Goal: Transaction & Acquisition: Book appointment/travel/reservation

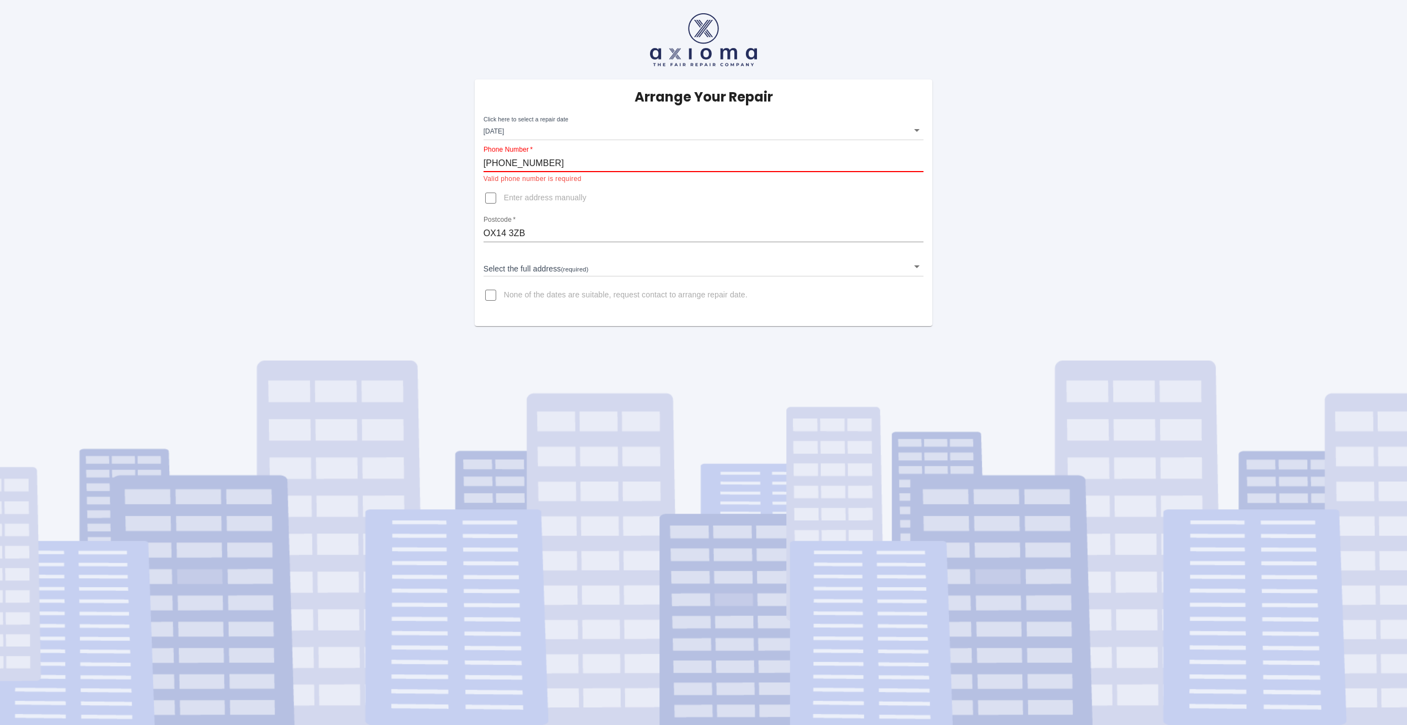
click at [472, 171] on div "Arrange Your Repair Click here to select a repair date [DATE] [DATE]T00:00:00.0…" at bounding box center [703, 202] width 475 height 246
type input "[PHONE_NUMBER]"
click at [517, 224] on input "OX14 3ZB" at bounding box center [704, 221] width 441 height 18
click at [585, 253] on body "Arrange Your Repair Click here to select a repair date [DATE] [DATE]T00:00:00.0…" at bounding box center [703, 362] width 1407 height 725
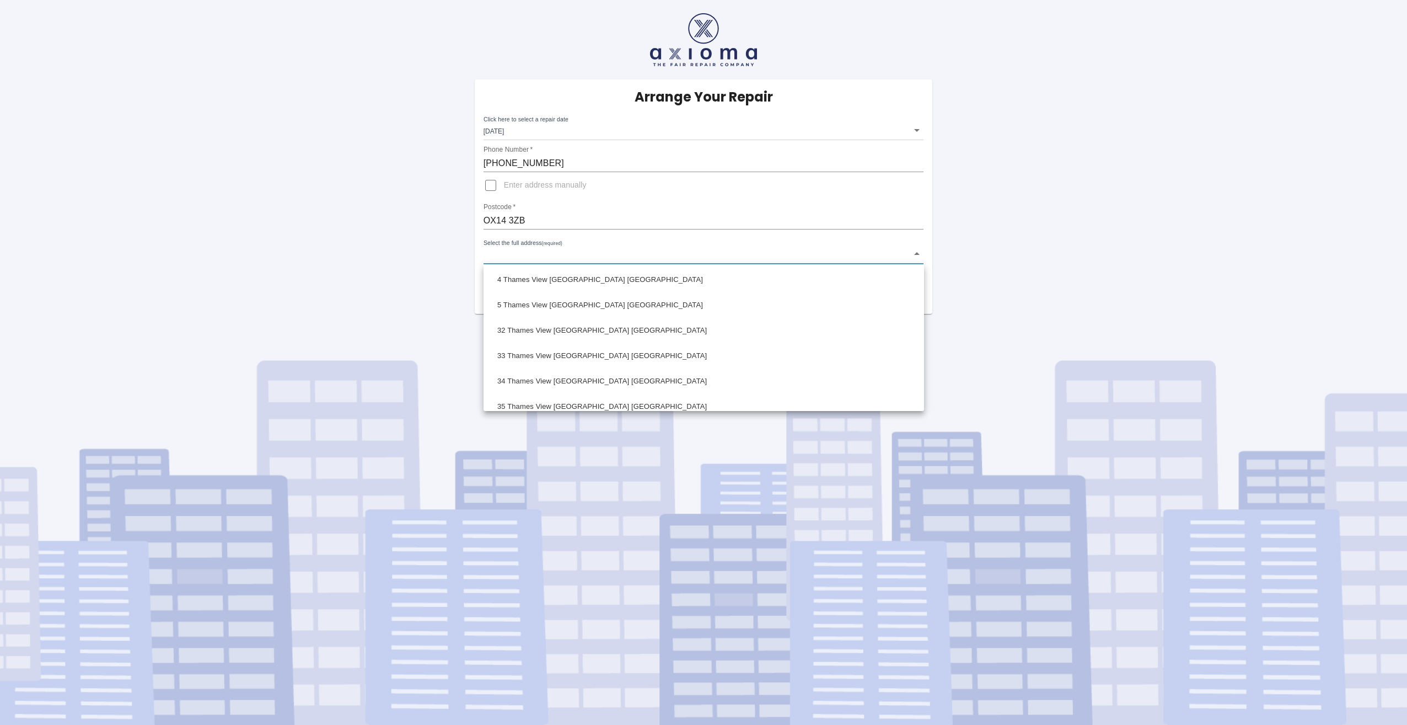
click at [506, 187] on div at bounding box center [703, 362] width 1407 height 725
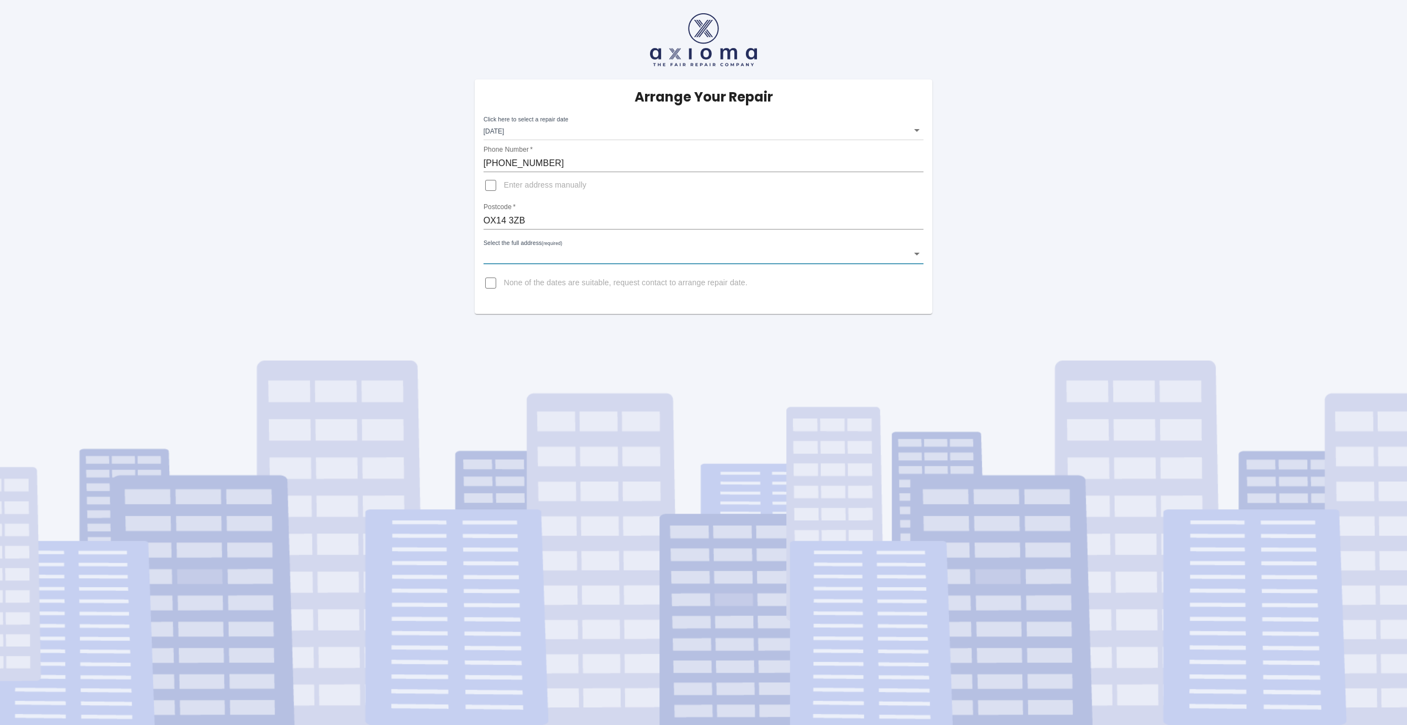
click at [491, 190] on input "Enter address manually" at bounding box center [491, 185] width 26 height 26
checkbox input "true"
click at [579, 242] on input "Address   *" at bounding box center [704, 247] width 441 height 18
type input "7 Thames View"
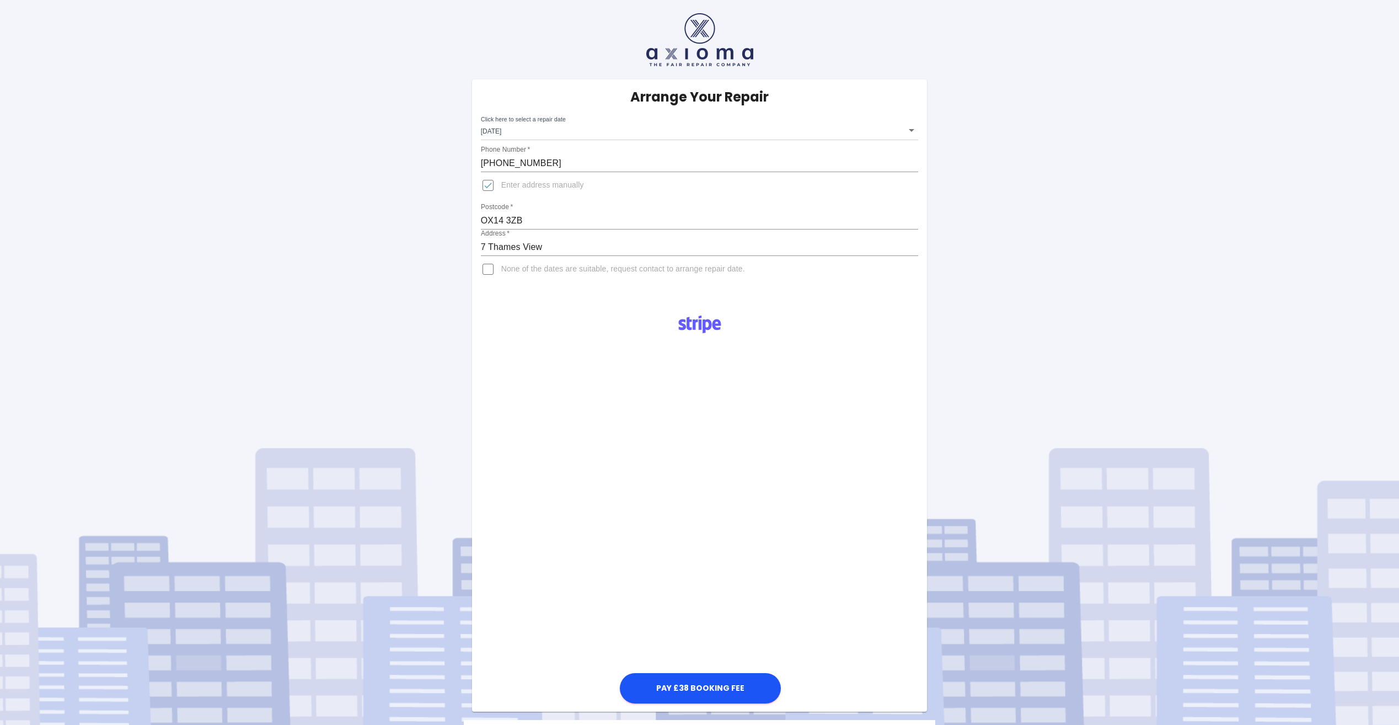
click at [546, 312] on div "Pay £38 Booking Fee" at bounding box center [699, 505] width 455 height 400
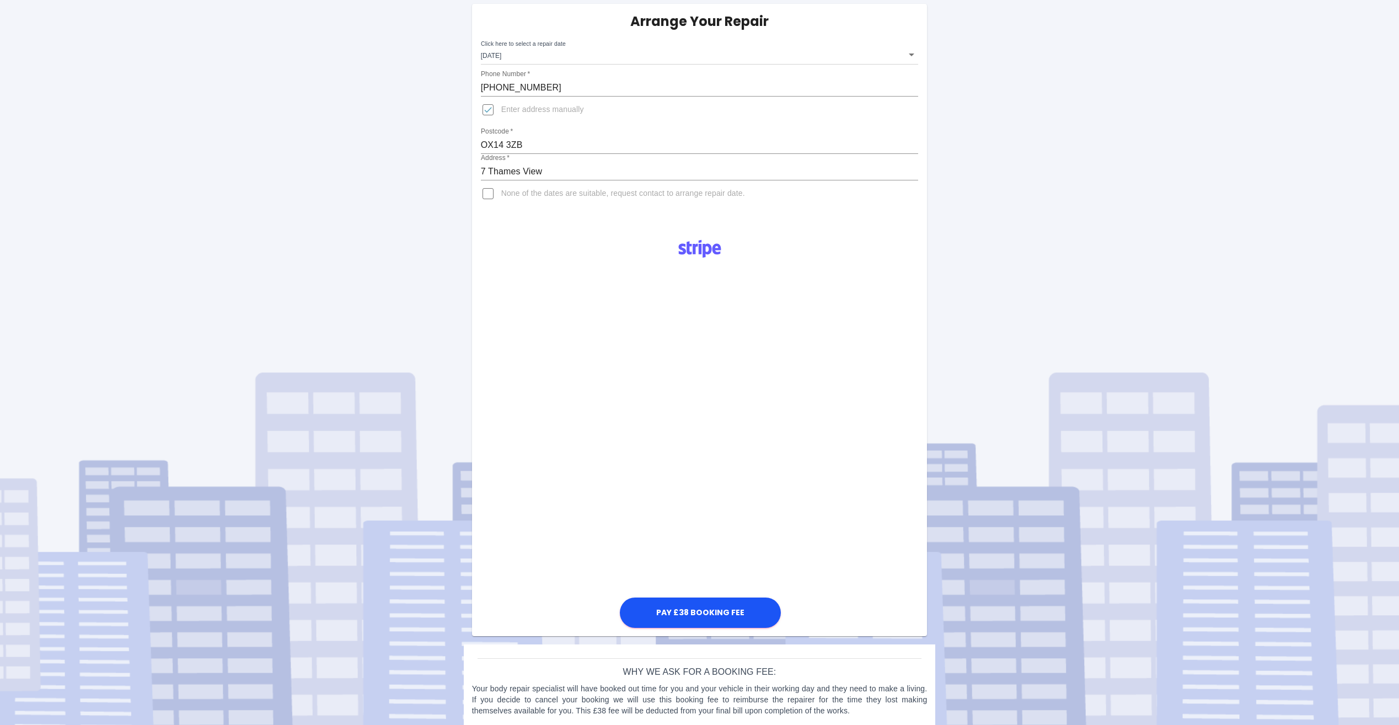
scroll to position [85, 0]
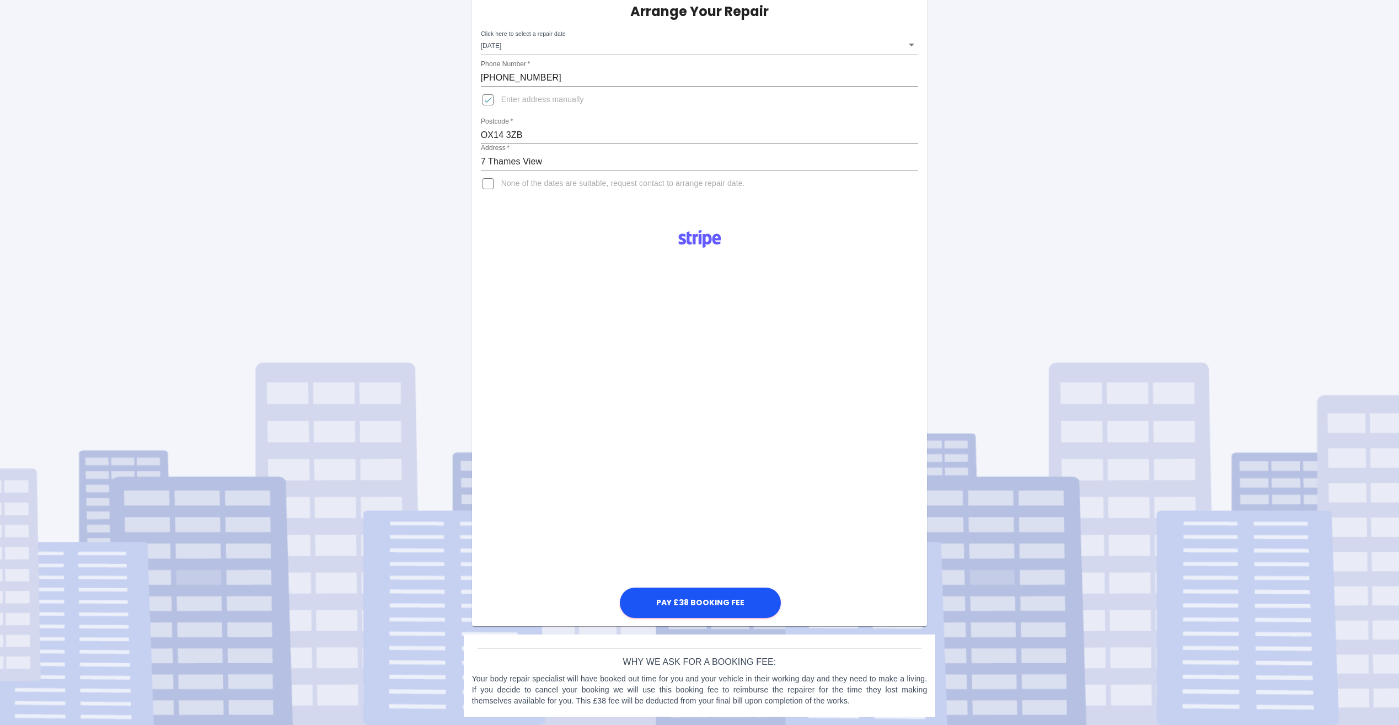
drag, startPoint x: 497, startPoint y: 508, endPoint x: 510, endPoint y: 508, distance: 12.7
click at [497, 508] on div "Pay £38 Booking Fee" at bounding box center [699, 420] width 455 height 400
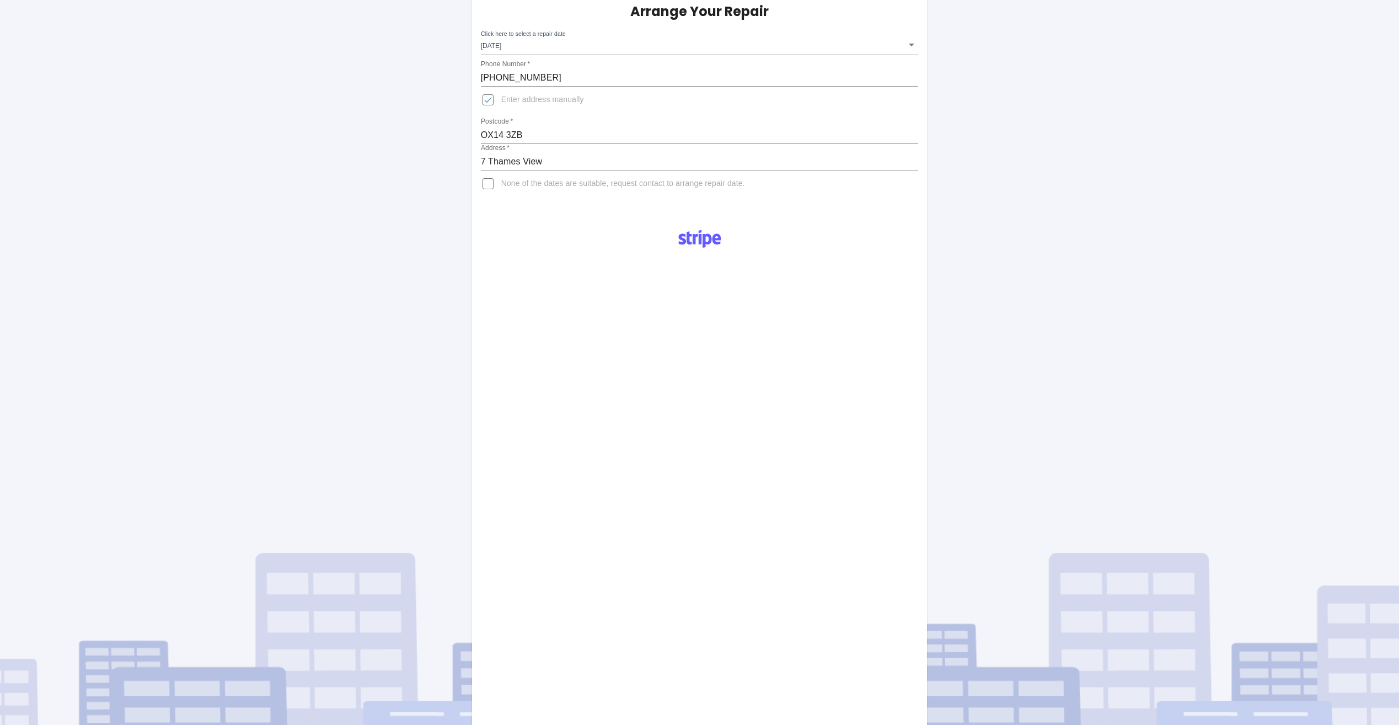
click at [844, 532] on div "Pay £38 Booking Fee" at bounding box center [699, 515] width 455 height 591
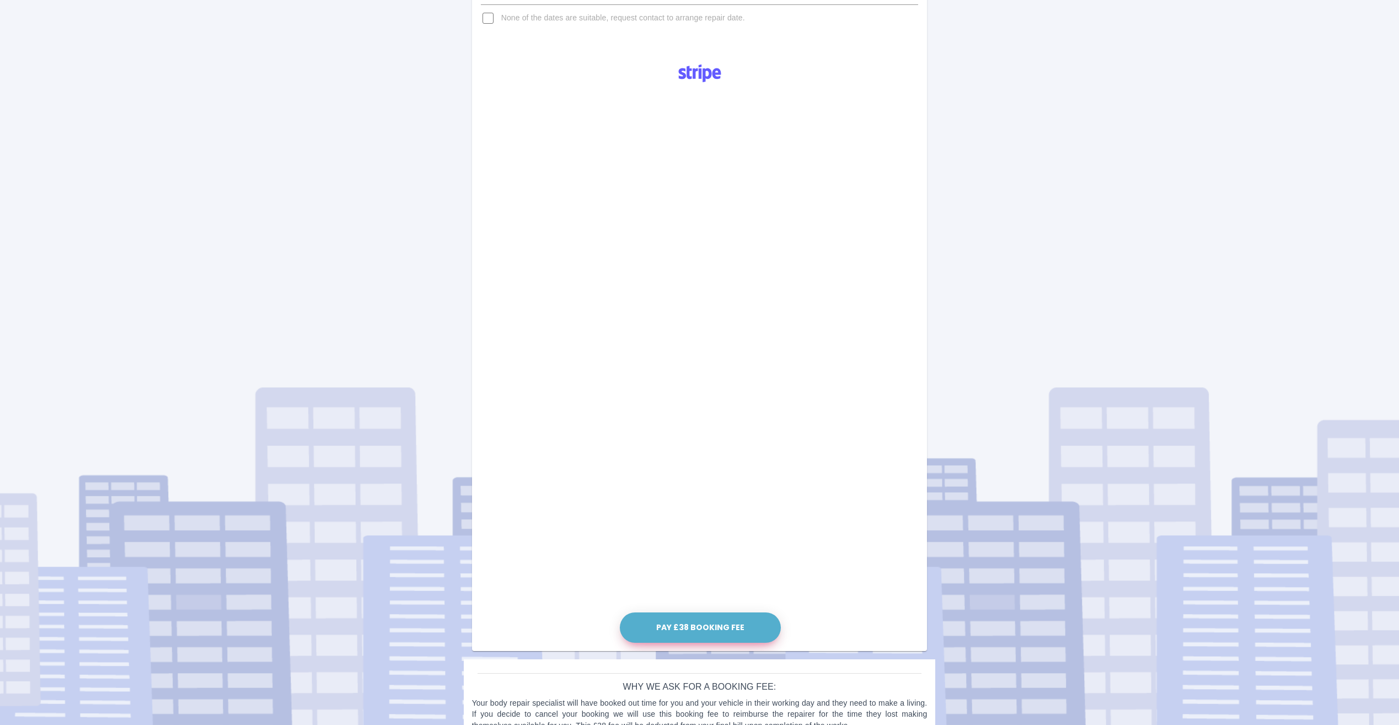
click at [736, 630] on button "Pay £38 Booking Fee" at bounding box center [700, 627] width 161 height 30
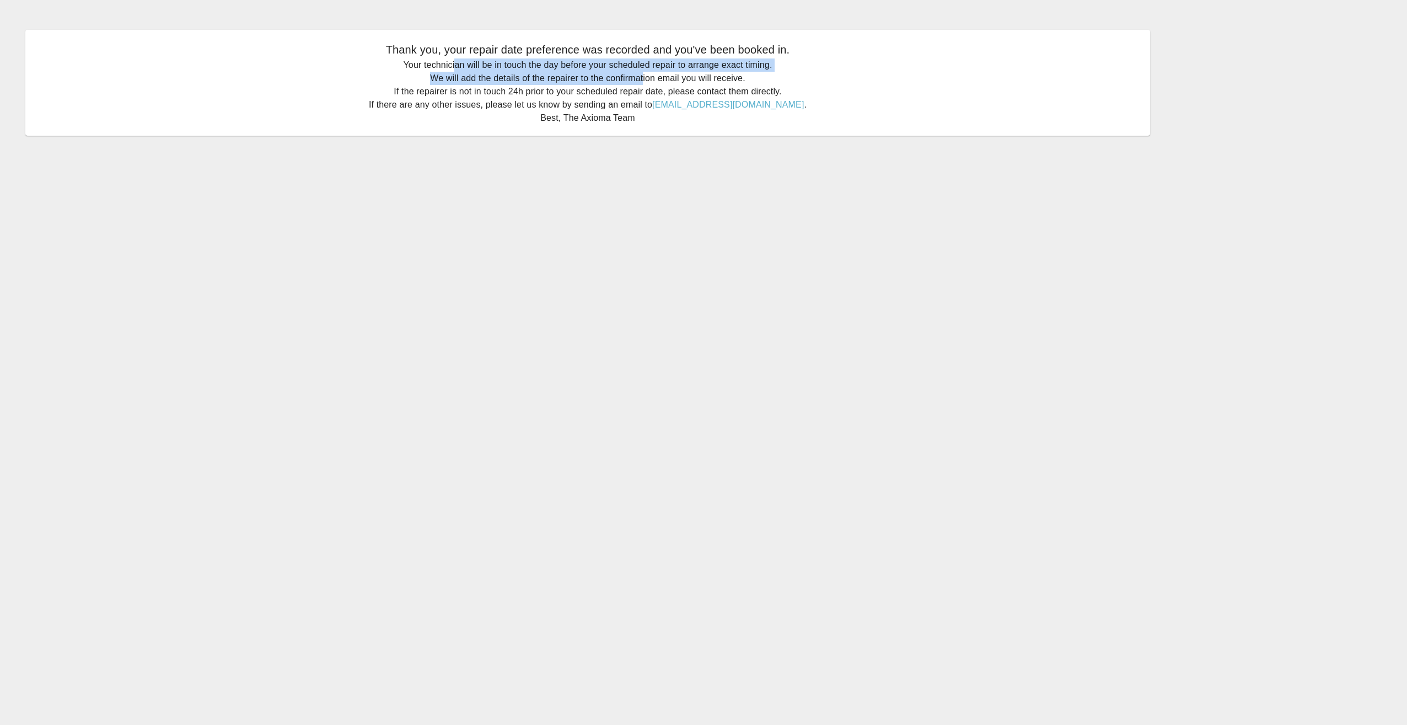
drag, startPoint x: 457, startPoint y: 70, endPoint x: 643, endPoint y: 77, distance: 187.0
click at [643, 77] on p "Your technician will be in touch the day before your scheduled repair to arrang…" at bounding box center [587, 91] width 1103 height 66
drag, startPoint x: 643, startPoint y: 77, endPoint x: 465, endPoint y: 87, distance: 178.9
click at [465, 87] on p "Your technician will be in touch the day before your scheduled repair to arrang…" at bounding box center [587, 91] width 1103 height 66
drag, startPoint x: 457, startPoint y: 76, endPoint x: 745, endPoint y: 75, distance: 287.8
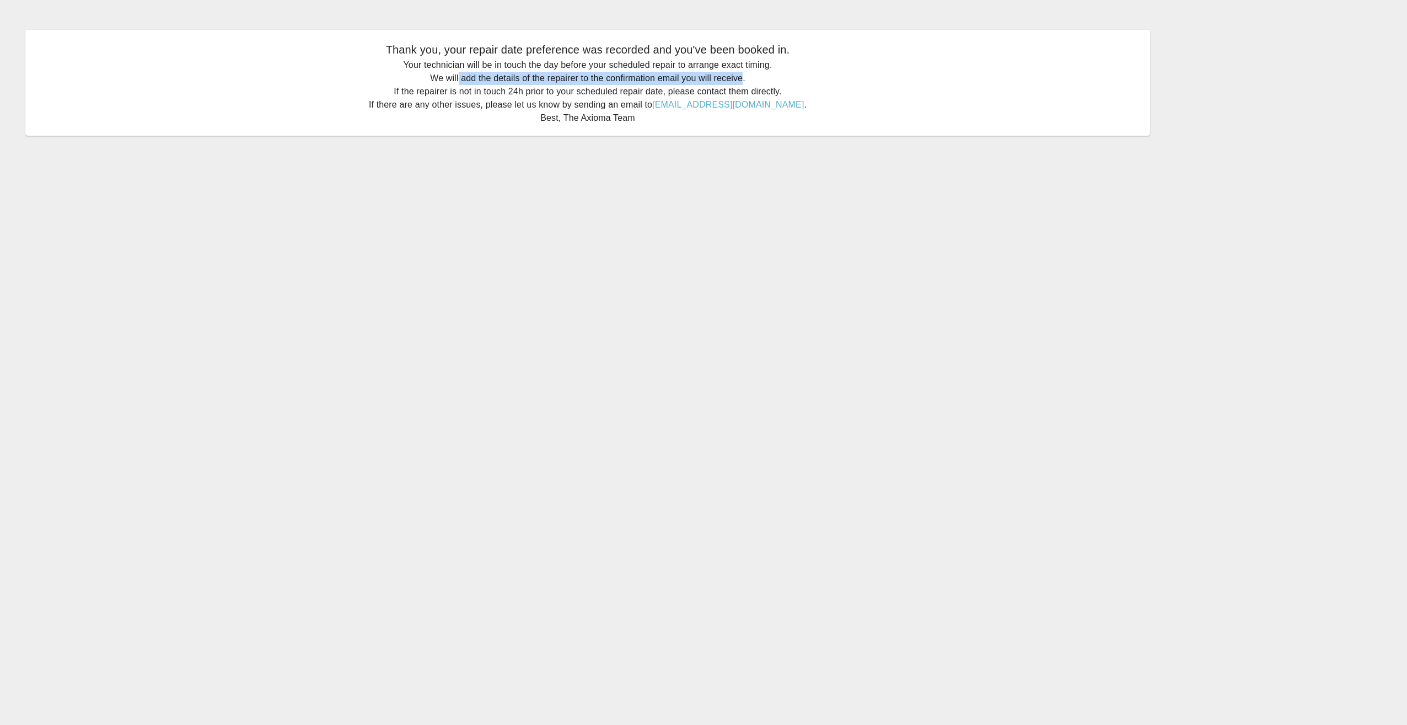
click at [745, 75] on p "Your technician will be in touch the day before your scheduled repair to arrang…" at bounding box center [587, 91] width 1103 height 66
drag, startPoint x: 420, startPoint y: 96, endPoint x: 749, endPoint y: 92, distance: 329.2
click at [749, 92] on p "Your technician will be in touch the day before your scheduled repair to arrang…" at bounding box center [587, 91] width 1103 height 66
drag, startPoint x: 430, startPoint y: 108, endPoint x: 612, endPoint y: 110, distance: 182.0
click at [612, 110] on p "Your technician will be in touch the day before your scheduled repair to arrang…" at bounding box center [587, 91] width 1103 height 66
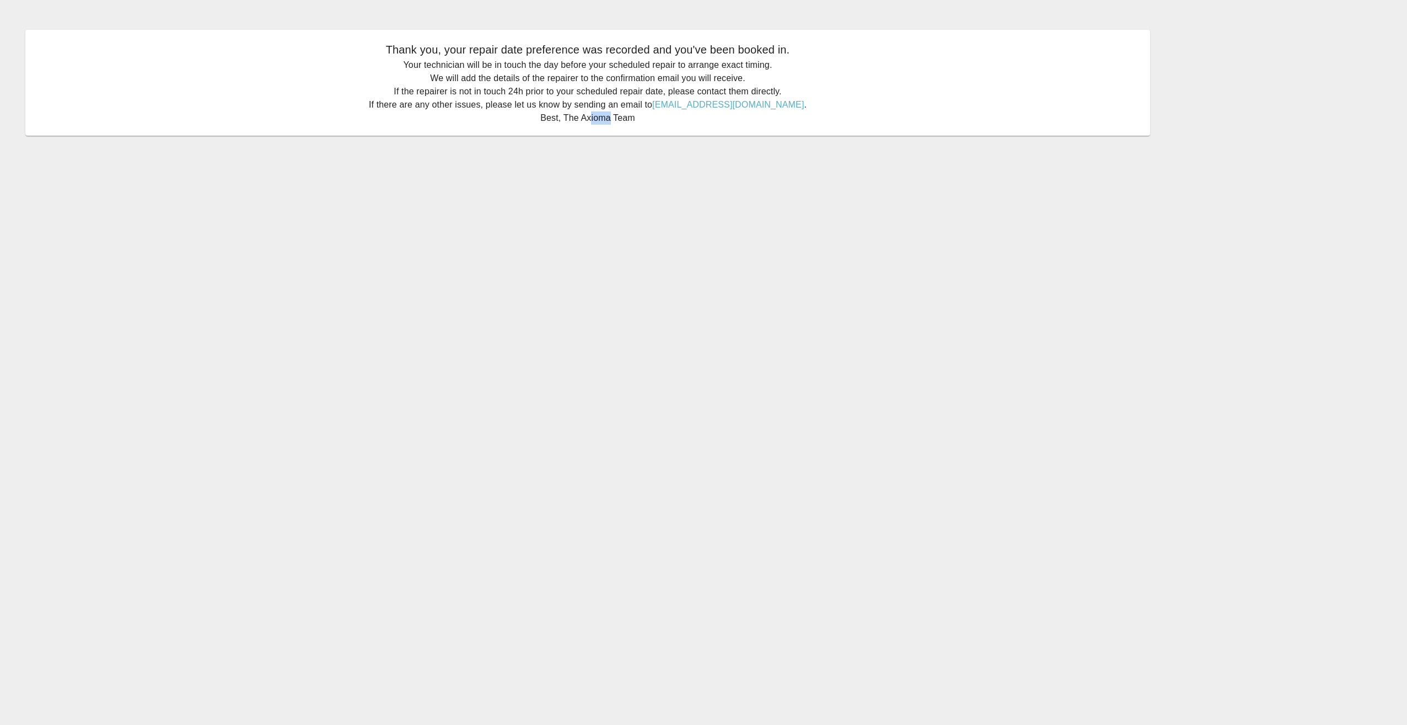
drag, startPoint x: 612, startPoint y: 110, endPoint x: 609, endPoint y: 123, distance: 13.6
click at [609, 123] on p "Your technician will be in touch the day before your scheduled repair to arrang…" at bounding box center [587, 91] width 1103 height 66
